Goal: Task Accomplishment & Management: Manage account settings

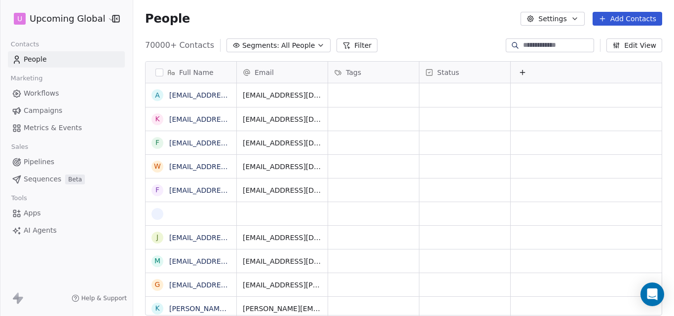
scroll to position [271, 533]
click at [317, 45] on icon "button" at bounding box center [321, 45] width 8 height 8
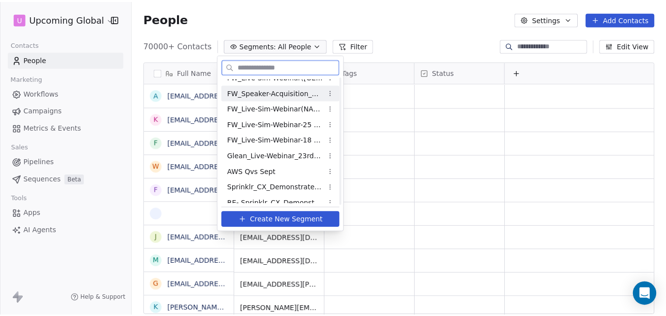
scroll to position [134, 0]
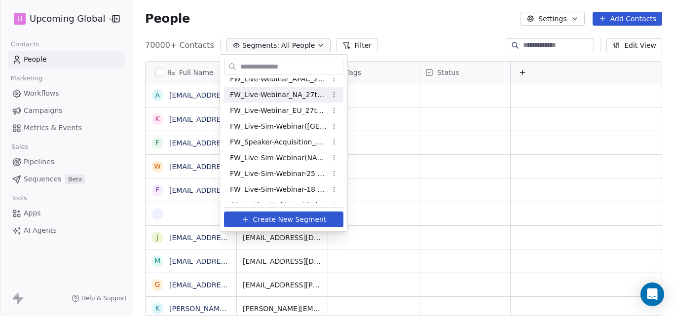
click at [373, 30] on html "U Upcoming Global Contacts People Marketing Workflows Campaigns Metrics & Event…" at bounding box center [337, 158] width 674 height 316
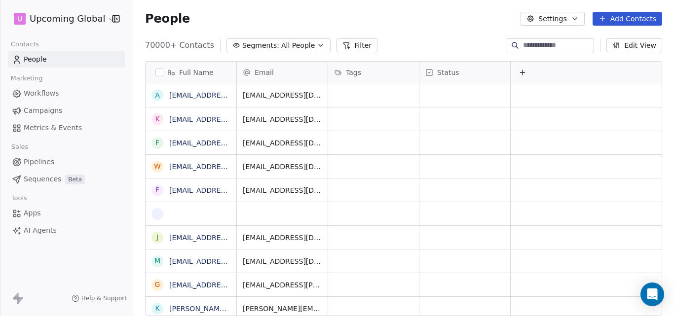
click at [602, 17] on icon at bounding box center [602, 18] width 0 height 4
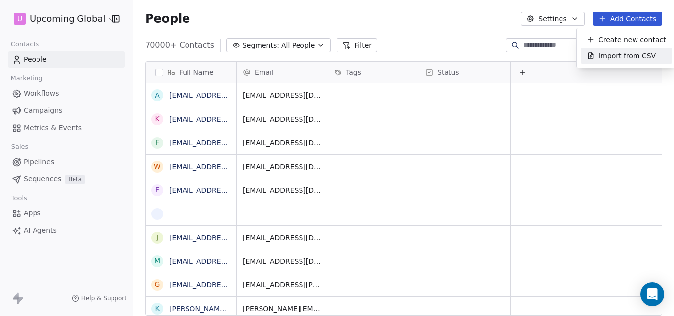
click at [601, 52] on span "Import from CSV" at bounding box center [626, 56] width 57 height 10
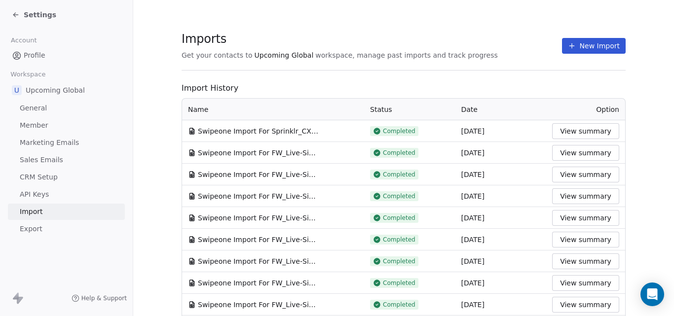
click at [587, 45] on button "New Import" at bounding box center [594, 46] width 64 height 16
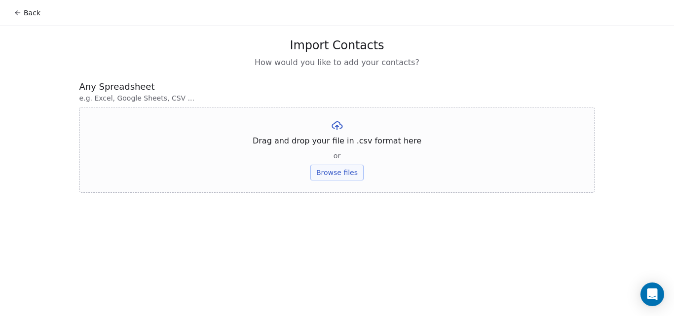
click at [340, 175] on button "Browse files" at bounding box center [336, 173] width 53 height 16
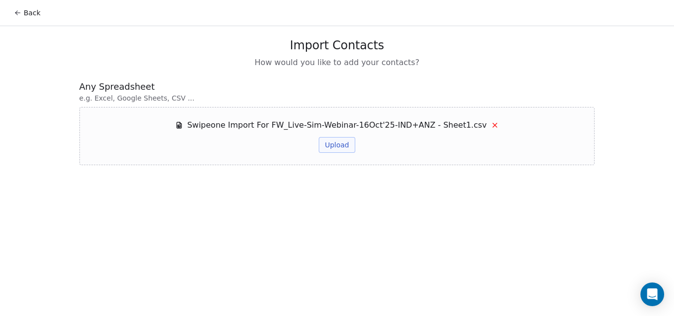
click at [338, 149] on button "Upload" at bounding box center [337, 145] width 36 height 16
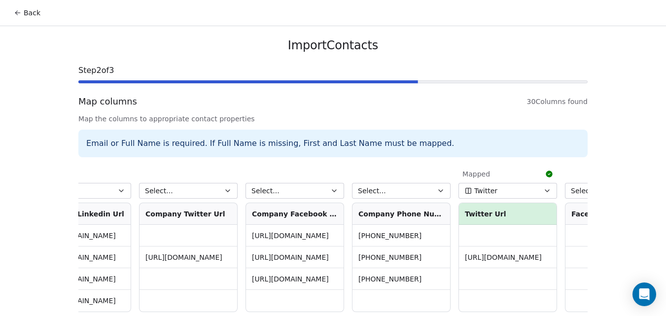
scroll to position [0, 2605]
click at [380, 192] on button "Select..." at bounding box center [398, 191] width 99 height 16
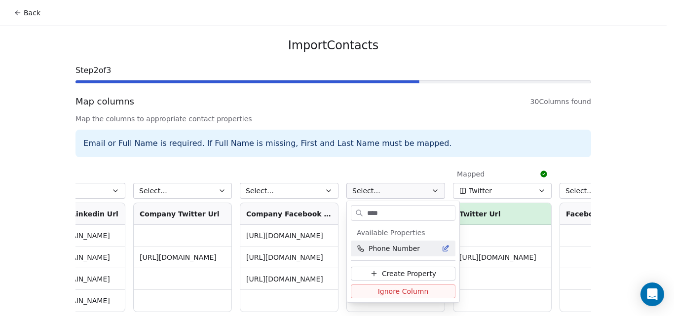
type input "****"
click at [388, 246] on span "Phone Number" at bounding box center [393, 249] width 51 height 10
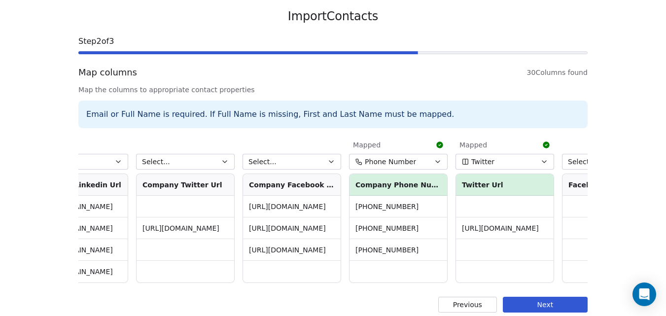
scroll to position [45, 0]
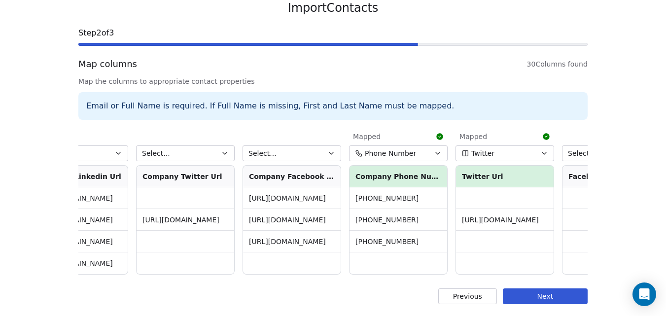
click at [560, 296] on button "Next" at bounding box center [545, 297] width 85 height 16
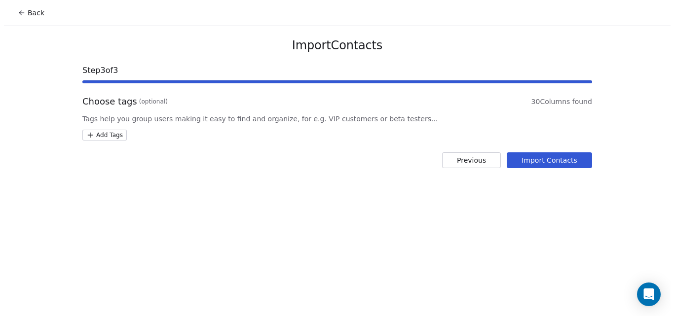
scroll to position [0, 0]
click at [541, 155] on button "Import Contacts" at bounding box center [551, 160] width 85 height 16
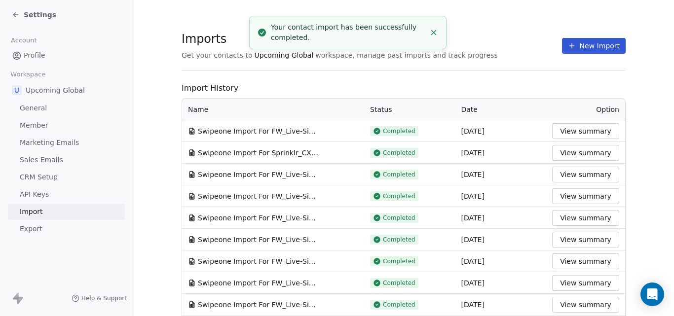
click at [433, 32] on line "Close toast" at bounding box center [434, 33] width 4 height 4
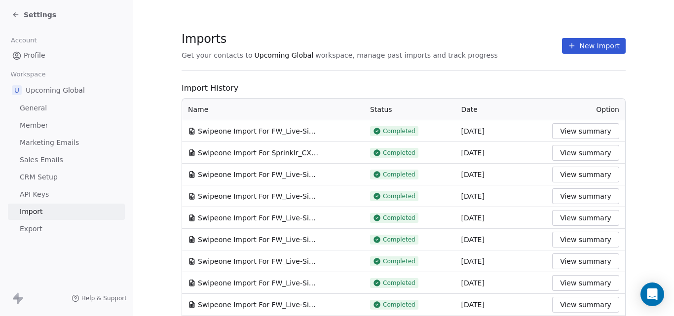
click at [571, 133] on button "View summary" at bounding box center [585, 131] width 67 height 16
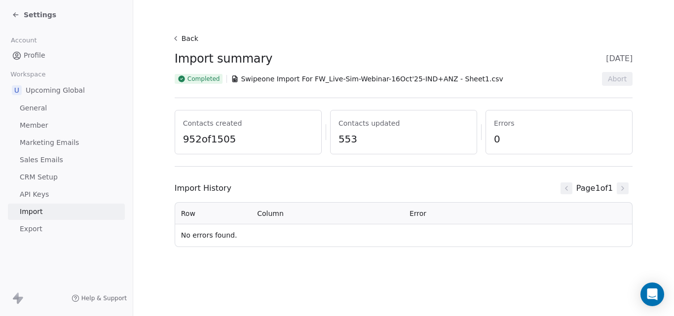
click at [40, 14] on span "Settings" at bounding box center [40, 15] width 33 height 10
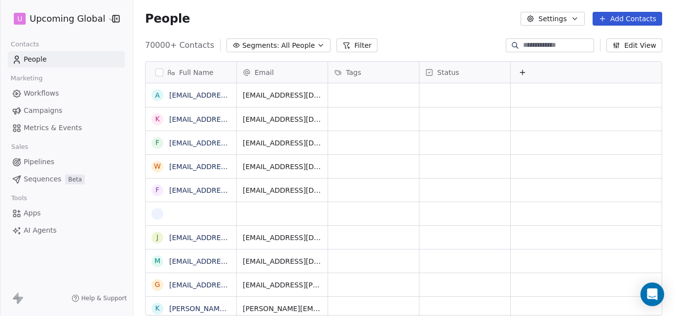
scroll to position [271, 533]
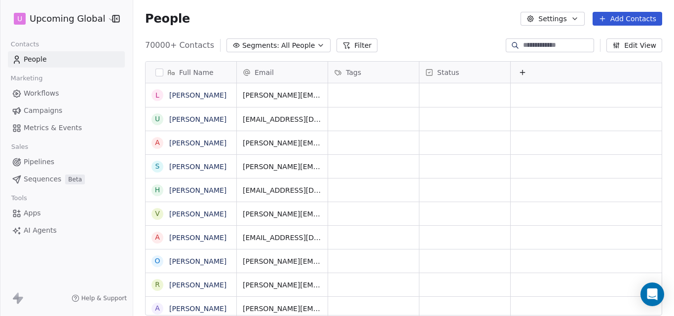
click at [342, 43] on icon at bounding box center [346, 45] width 8 height 8
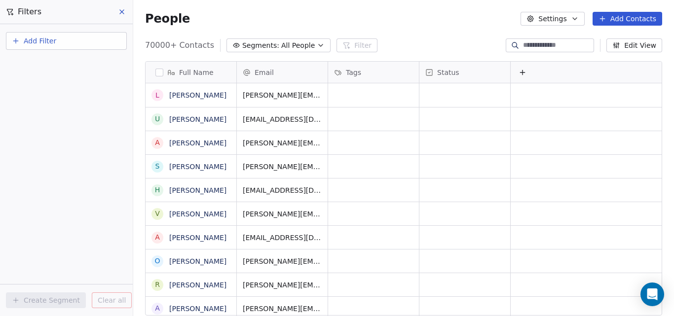
click at [63, 37] on button "Add Filter" at bounding box center [66, 41] width 121 height 18
click at [67, 67] on span "Contact properties" at bounding box center [48, 64] width 64 height 10
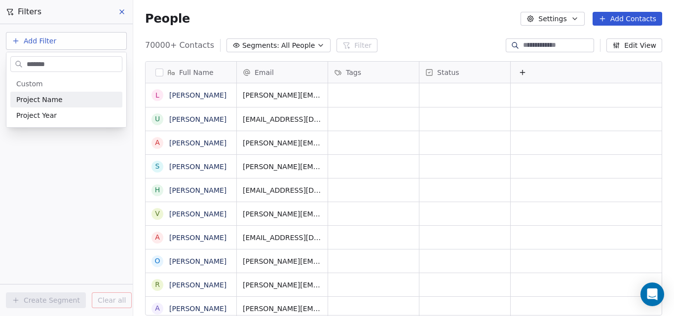
type input "*******"
click at [62, 98] on div "Project Name" at bounding box center [66, 100] width 100 height 10
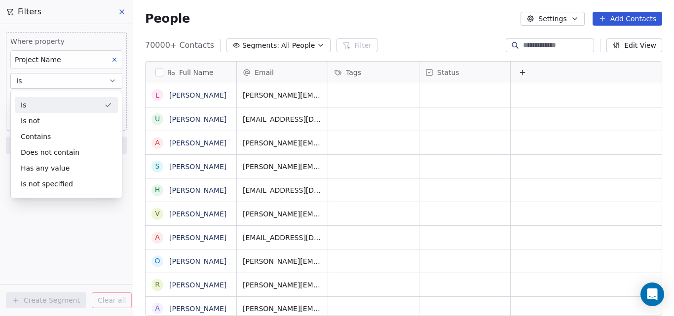
click at [62, 99] on div "Is" at bounding box center [66, 105] width 103 height 16
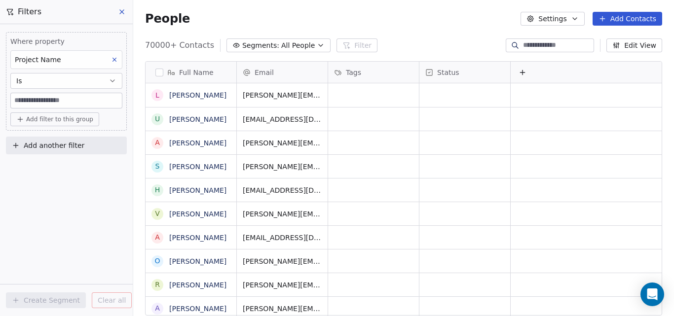
click at [62, 99] on input at bounding box center [66, 100] width 111 height 15
paste input "**********"
type input "**********"
click at [57, 122] on span "Add filter to this group" at bounding box center [59, 119] width 67 height 8
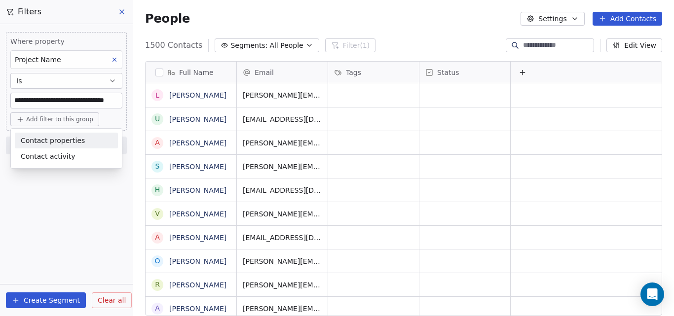
scroll to position [271, 533]
click at [35, 301] on html "**********" at bounding box center [337, 158] width 674 height 316
click at [305, 43] on icon "button" at bounding box center [309, 45] width 8 height 8
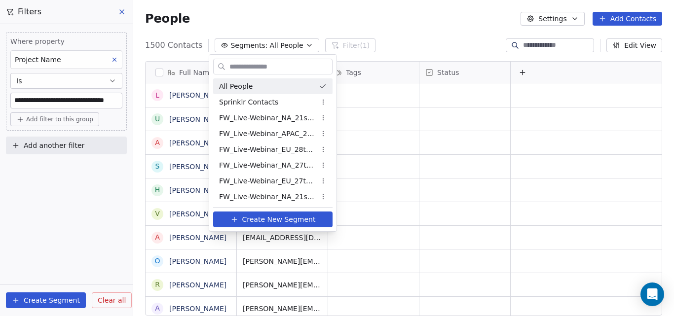
click at [280, 17] on html "**********" at bounding box center [337, 158] width 674 height 316
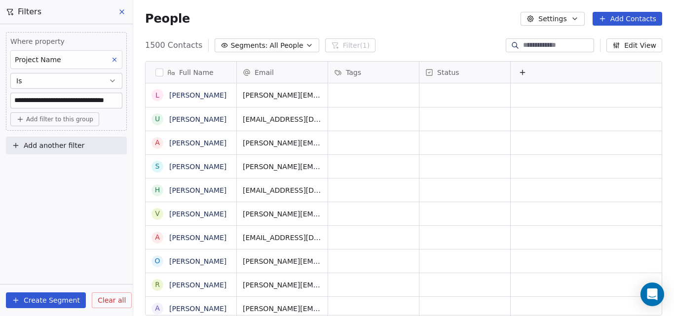
click at [29, 298] on button "Create Segment" at bounding box center [46, 300] width 80 height 16
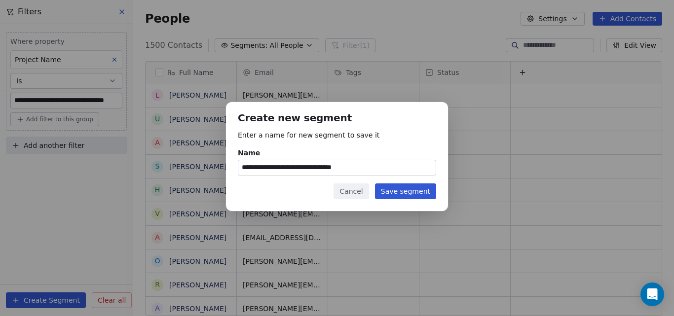
type input "**********"
click at [394, 191] on button "Save segment" at bounding box center [405, 191] width 61 height 16
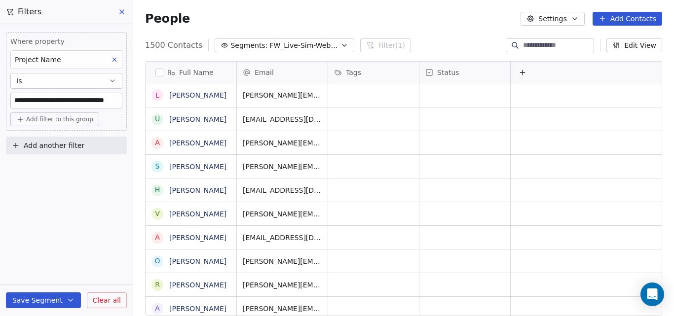
click at [340, 44] on icon "button" at bounding box center [344, 45] width 8 height 8
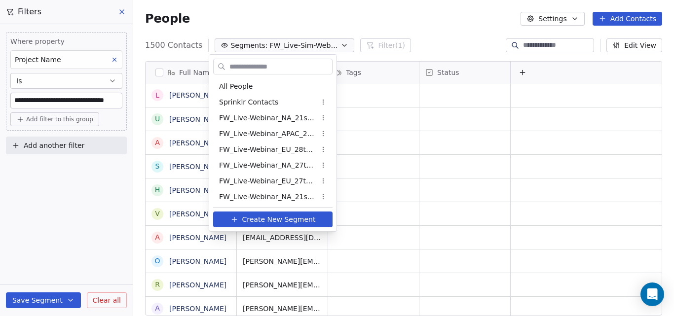
scroll to position [396, 0]
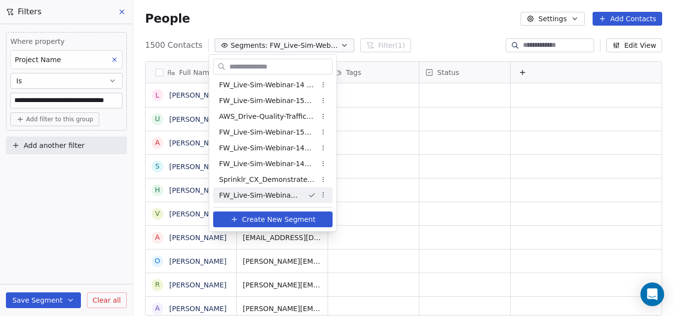
click at [265, 194] on span "FW_Live-Sim-Webinar-16Oct'25-IND+ANZ" at bounding box center [259, 195] width 81 height 10
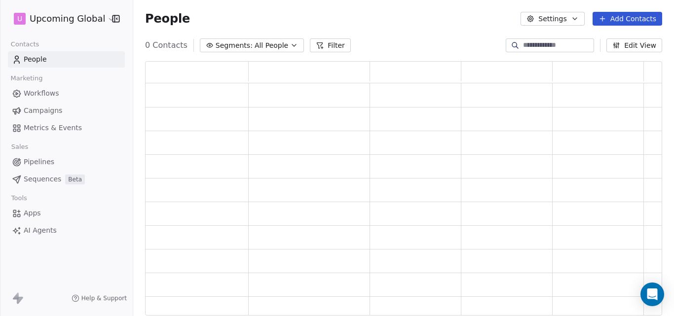
scroll to position [247, 509]
click at [299, 45] on icon "button" at bounding box center [301, 45] width 4 height 2
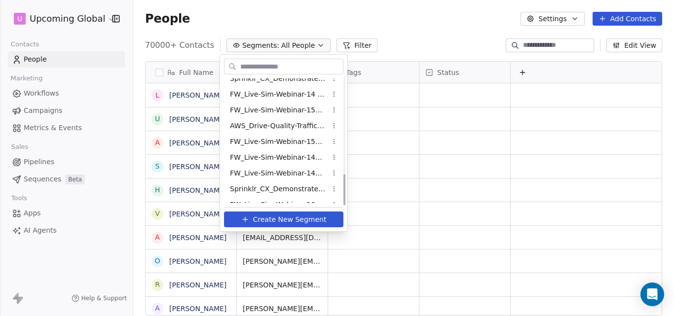
scroll to position [396, 0]
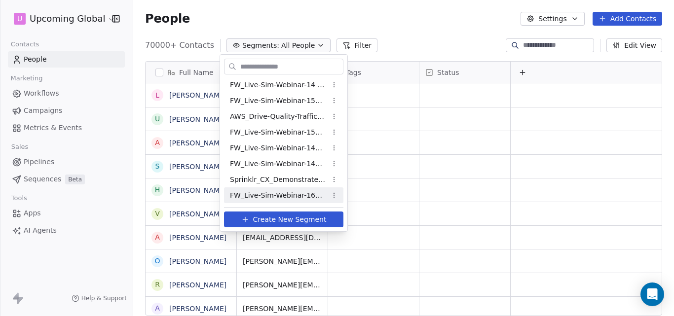
click at [276, 196] on span "FW_Live-Sim-Webinar-16Oct'25-IND+ANZ" at bounding box center [278, 195] width 97 height 10
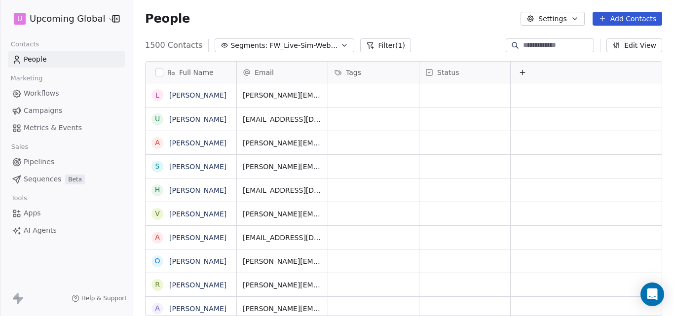
scroll to position [271, 533]
